Goal: Information Seeking & Learning: Learn about a topic

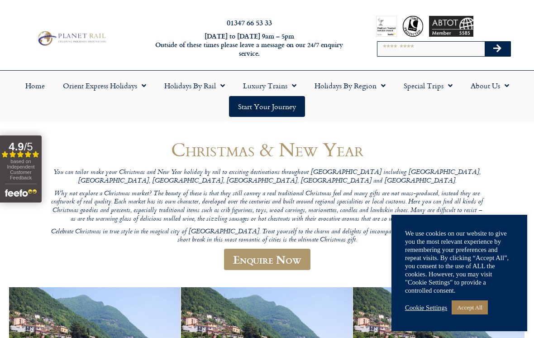
click at [477, 302] on link "Accept All" at bounding box center [470, 307] width 36 height 14
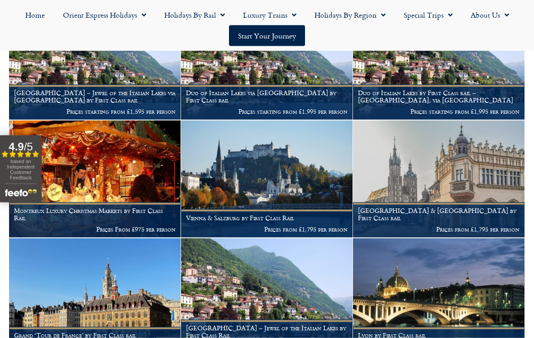
scroll to position [284, 0]
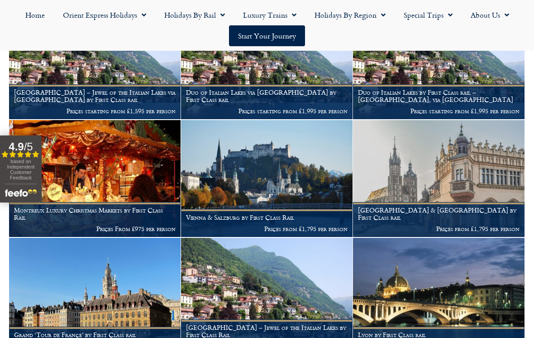
click at [144, 14] on span "Menu" at bounding box center [141, 15] width 9 height 16
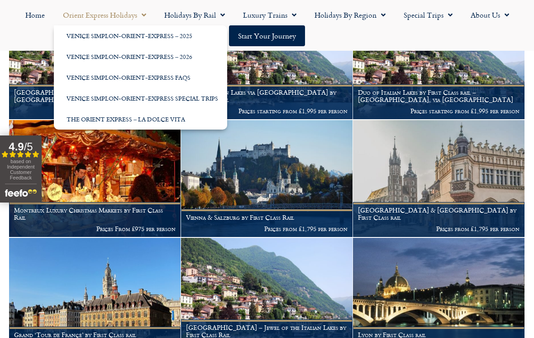
click at [219, 11] on span "Menu" at bounding box center [220, 15] width 9 height 16
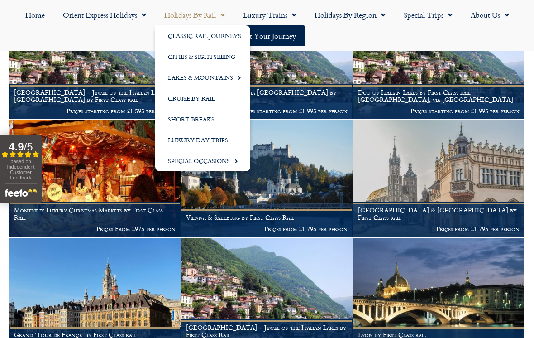
click at [208, 33] on link "Classic Rail Journeys" at bounding box center [202, 35] width 95 height 21
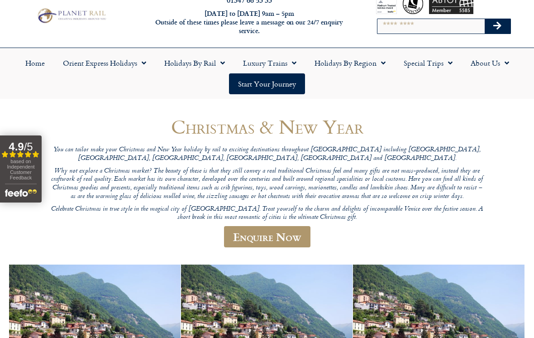
scroll to position [0, 0]
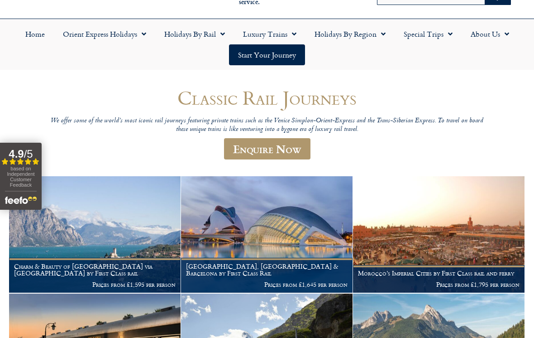
scroll to position [51, 0]
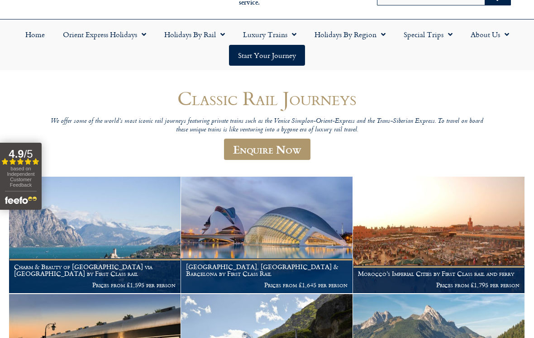
click at [108, 233] on img at bounding box center [94, 234] width 171 height 117
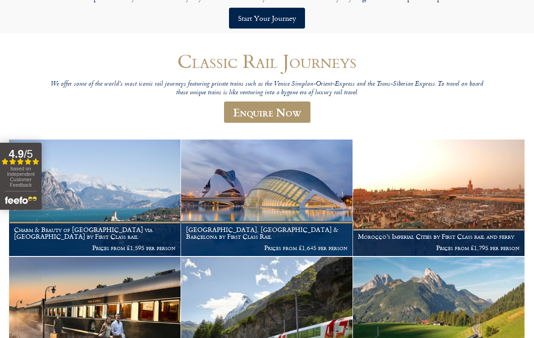
scroll to position [0, 0]
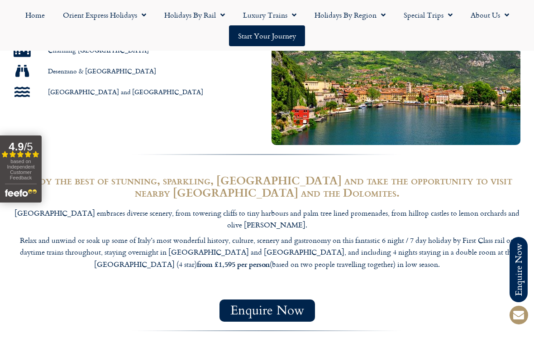
scroll to position [681, 0]
